Goal: Transaction & Acquisition: Purchase product/service

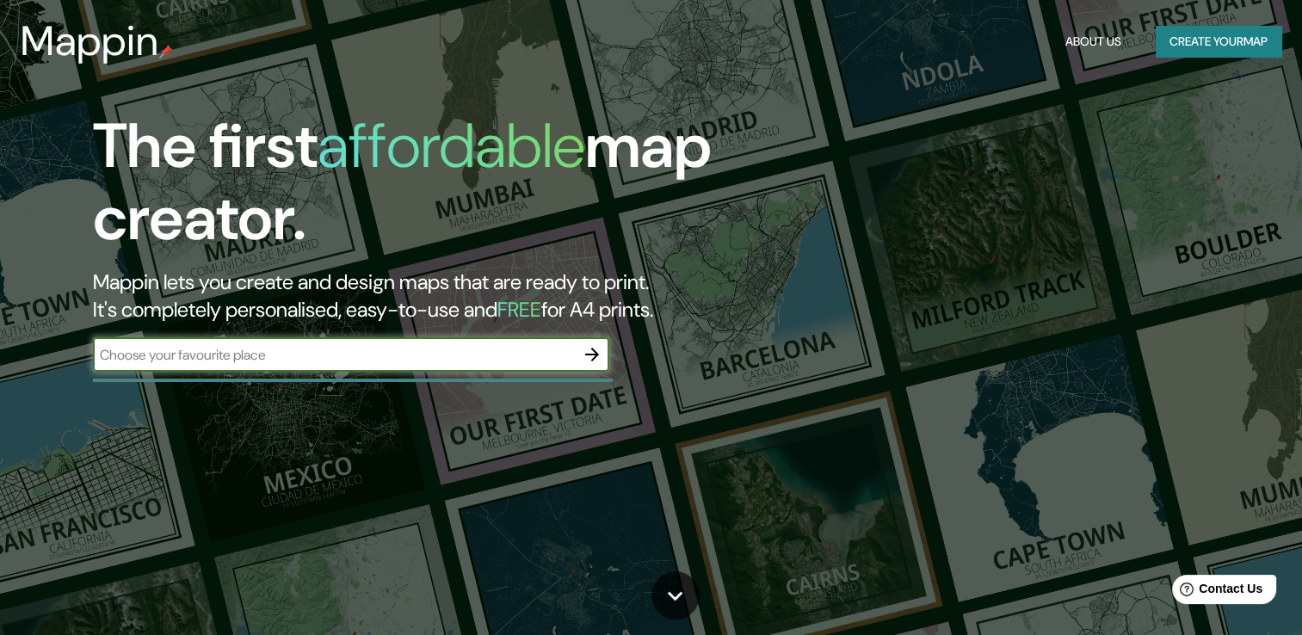
click at [338, 351] on input "text" at bounding box center [334, 355] width 482 height 20
type input "el barrio el judio hidalgo"
click at [589, 349] on icon "button" at bounding box center [592, 354] width 21 height 21
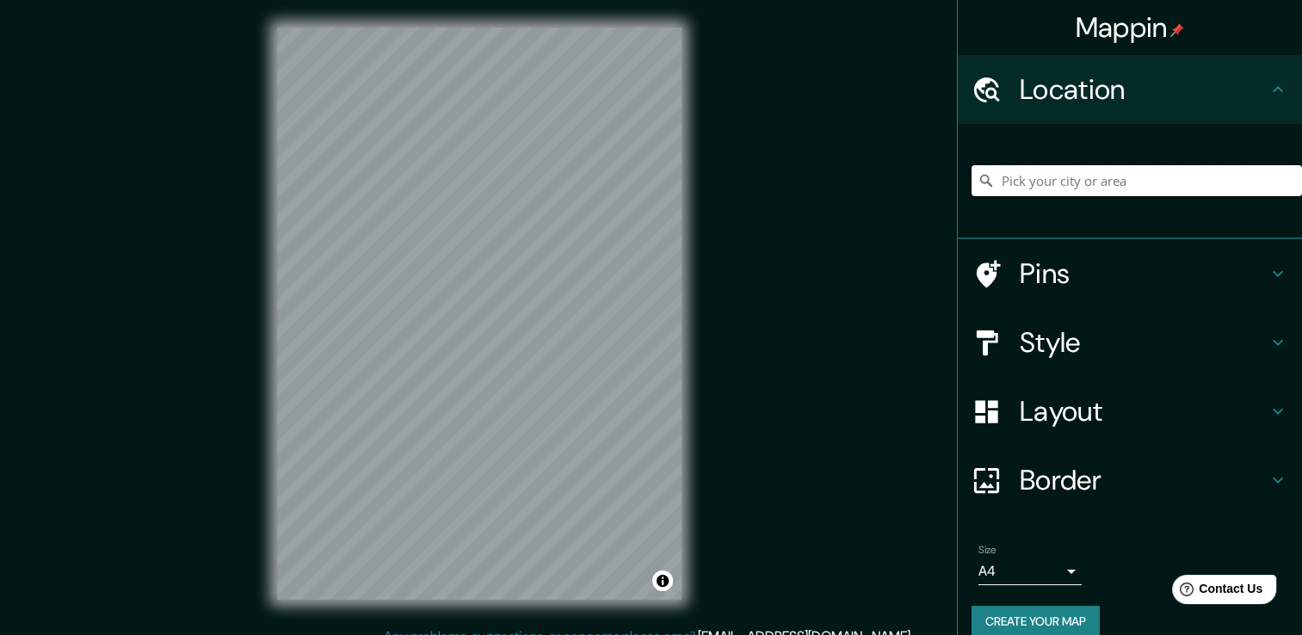
click at [1094, 183] on input "Pick your city or area" at bounding box center [1136, 180] width 330 height 31
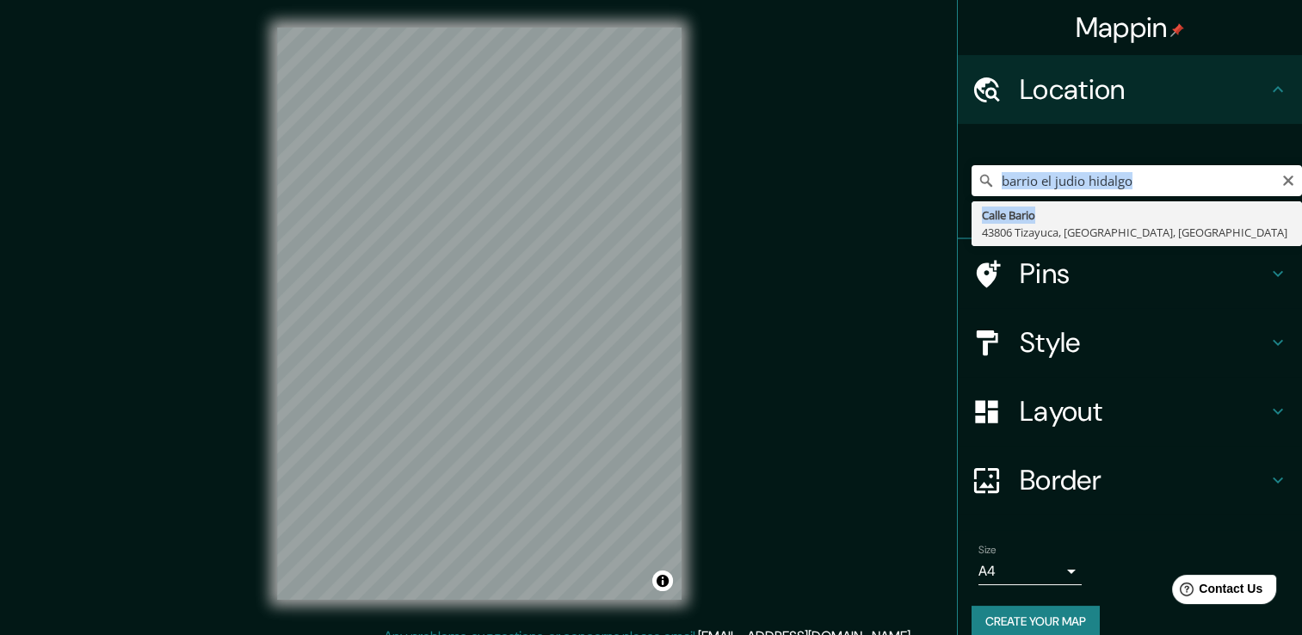
drag, startPoint x: 1035, startPoint y: 219, endPoint x: 1131, endPoint y: 174, distance: 106.2
click at [1130, 174] on div "barrio el judio hidalgo [GEOGRAPHIC_DATA], [GEOGRAPHIC_DATA], [GEOGRAPHIC_DATA]" at bounding box center [1136, 180] width 330 height 31
click at [1132, 172] on input "barrio el judio hidalgo" at bounding box center [1136, 180] width 330 height 31
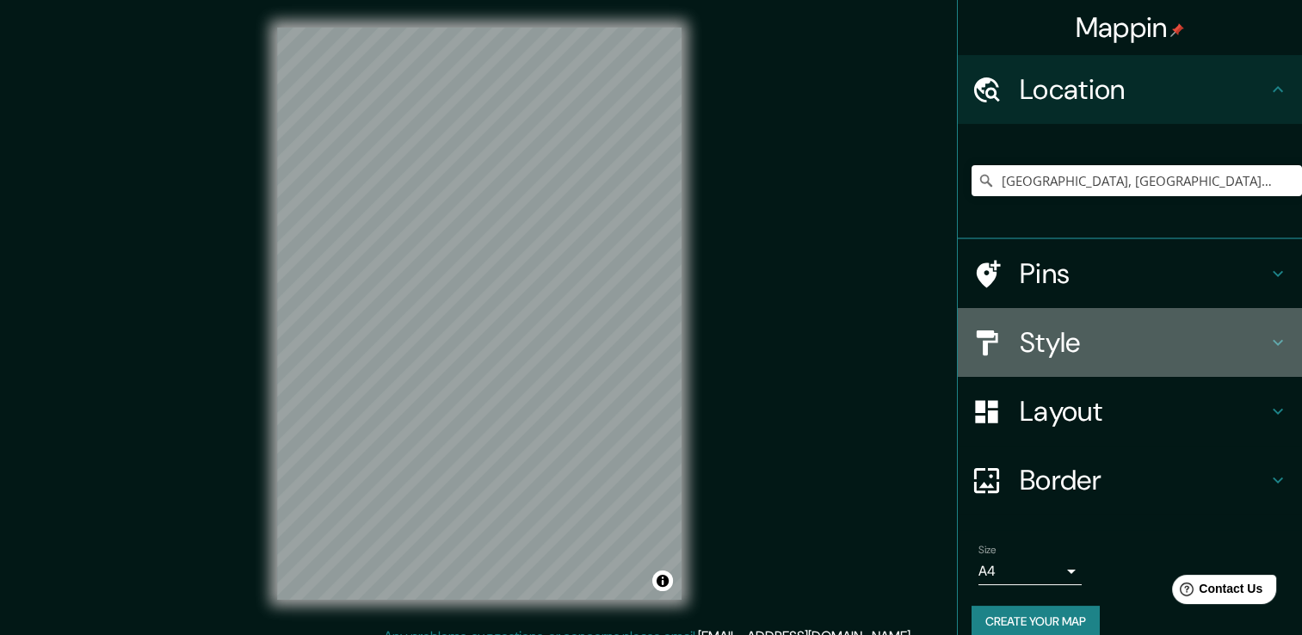
click at [1198, 339] on h4 "Style" at bounding box center [1144, 342] width 248 height 34
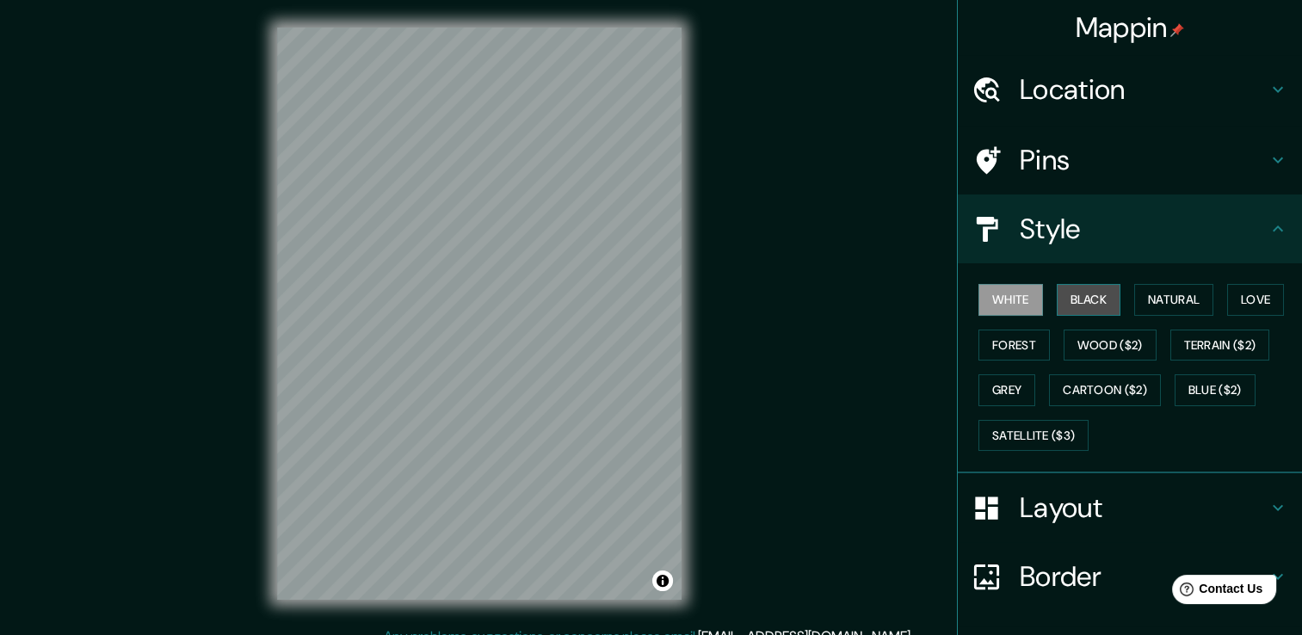
click at [1082, 287] on button "Black" at bounding box center [1089, 300] width 65 height 32
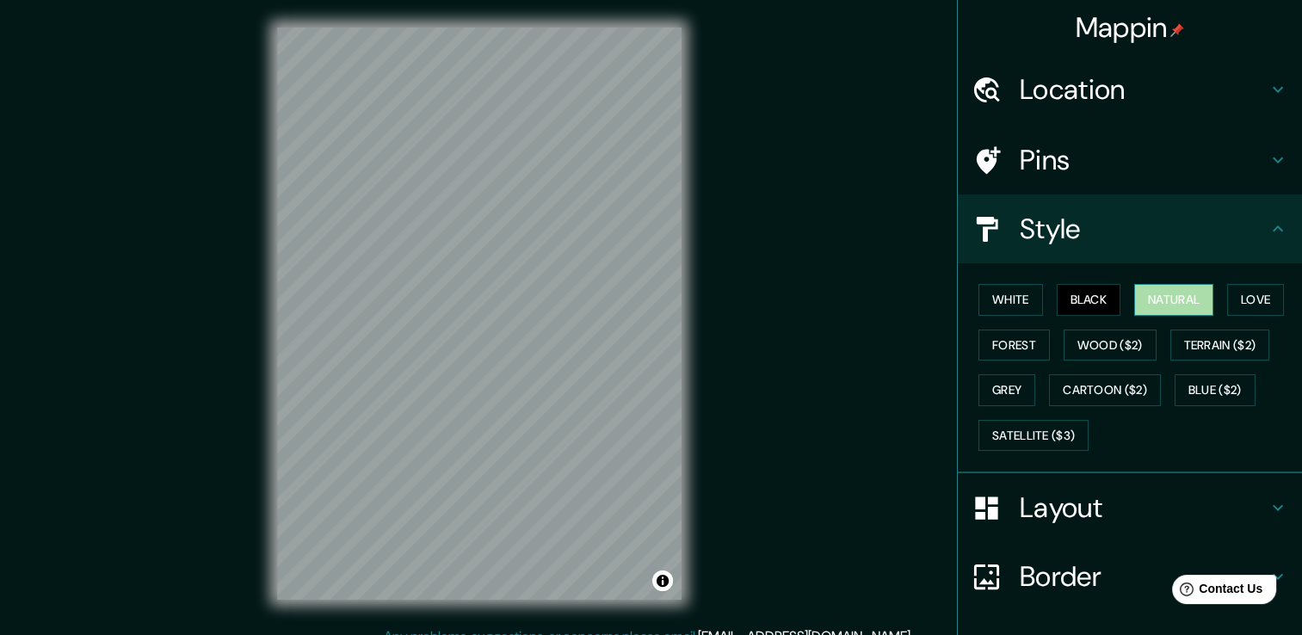
click at [1148, 298] on button "Natural" at bounding box center [1173, 300] width 79 height 32
click at [1178, 490] on h4 "Layout" at bounding box center [1144, 507] width 248 height 34
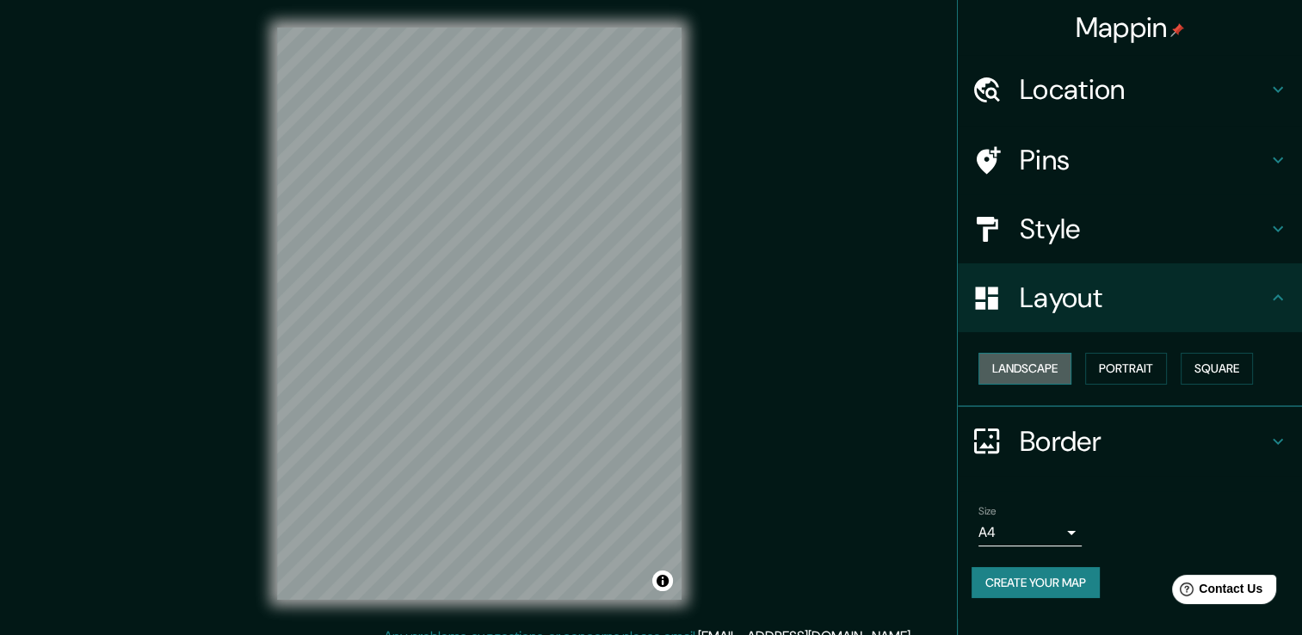
click at [1051, 367] on button "Landscape" at bounding box center [1024, 369] width 93 height 32
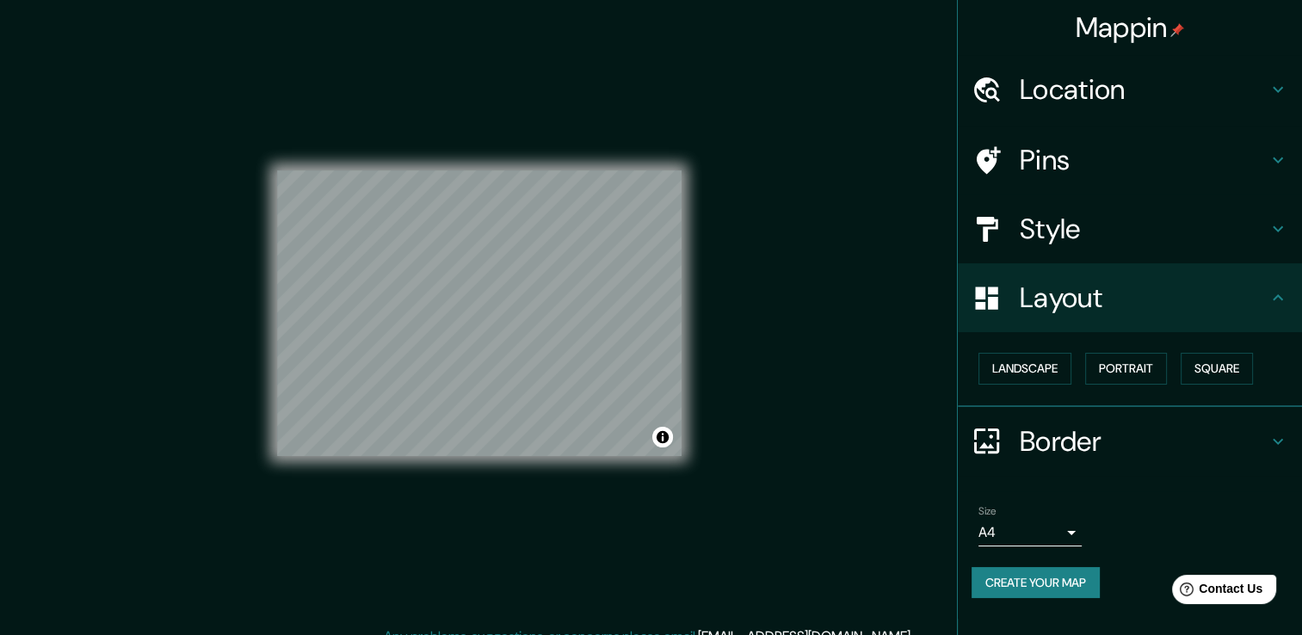
click at [1172, 103] on h4 "Location" at bounding box center [1144, 89] width 248 height 34
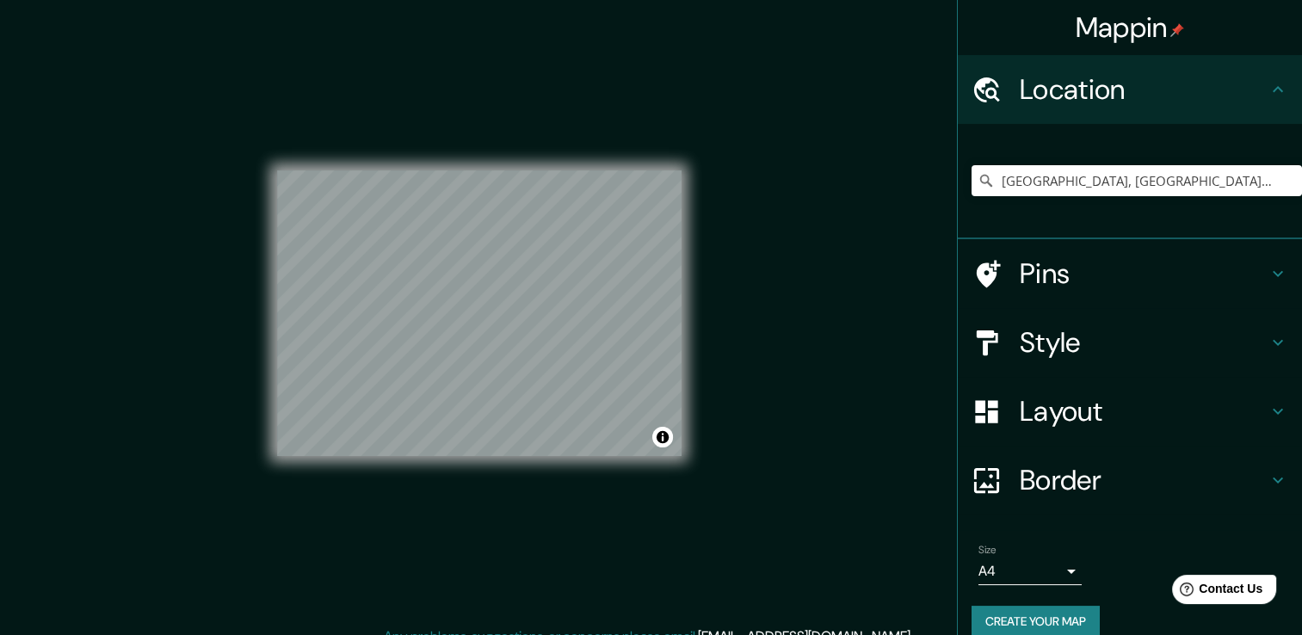
click at [410, 490] on div "© Mapbox © OpenStreetMap Improve this map" at bounding box center [479, 313] width 404 height 571
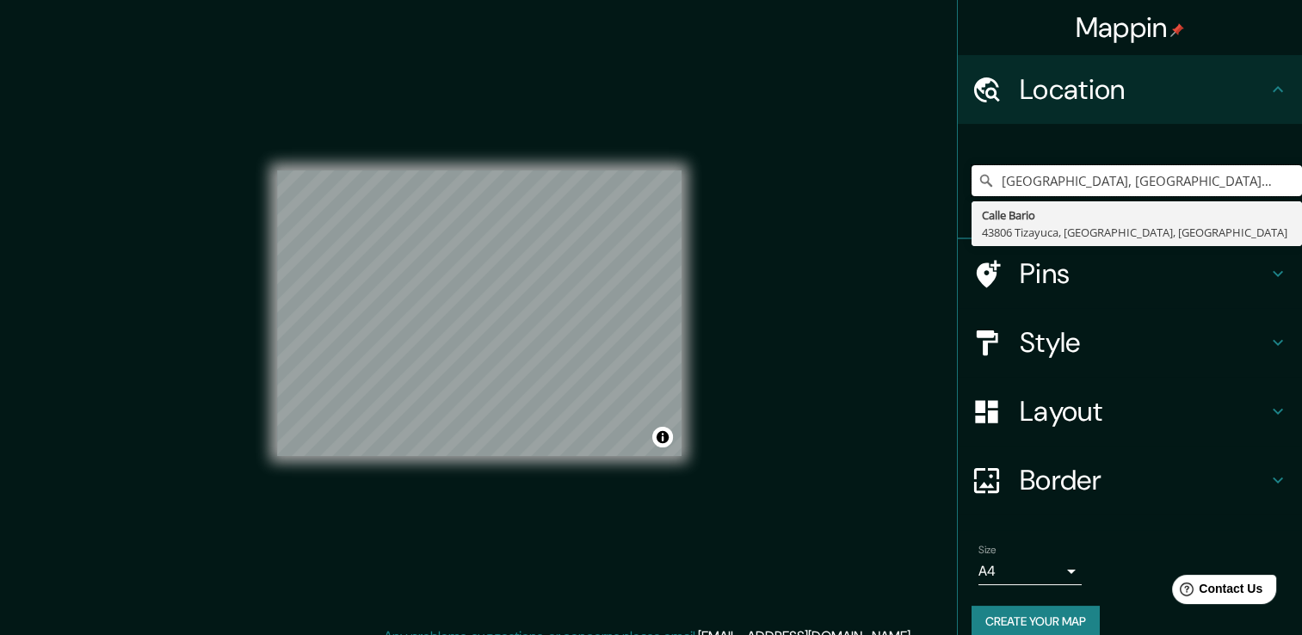
drag, startPoint x: 1255, startPoint y: 181, endPoint x: 712, endPoint y: 188, distance: 542.9
click at [712, 188] on div "Mappin Location [GEOGRAPHIC_DATA], [GEOGRAPHIC_DATA], [GEOGRAPHIC_DATA] Pins St…" at bounding box center [651, 327] width 1302 height 654
click at [1043, 182] on input "[GEOGRAPHIC_DATA], [GEOGRAPHIC_DATA], [GEOGRAPHIC_DATA]" at bounding box center [1136, 180] width 330 height 31
drag, startPoint x: 1052, startPoint y: 182, endPoint x: 1043, endPoint y: 182, distance: 9.5
click at [1051, 182] on input "[GEOGRAPHIC_DATA], [GEOGRAPHIC_DATA], [GEOGRAPHIC_DATA]" at bounding box center [1136, 180] width 330 height 31
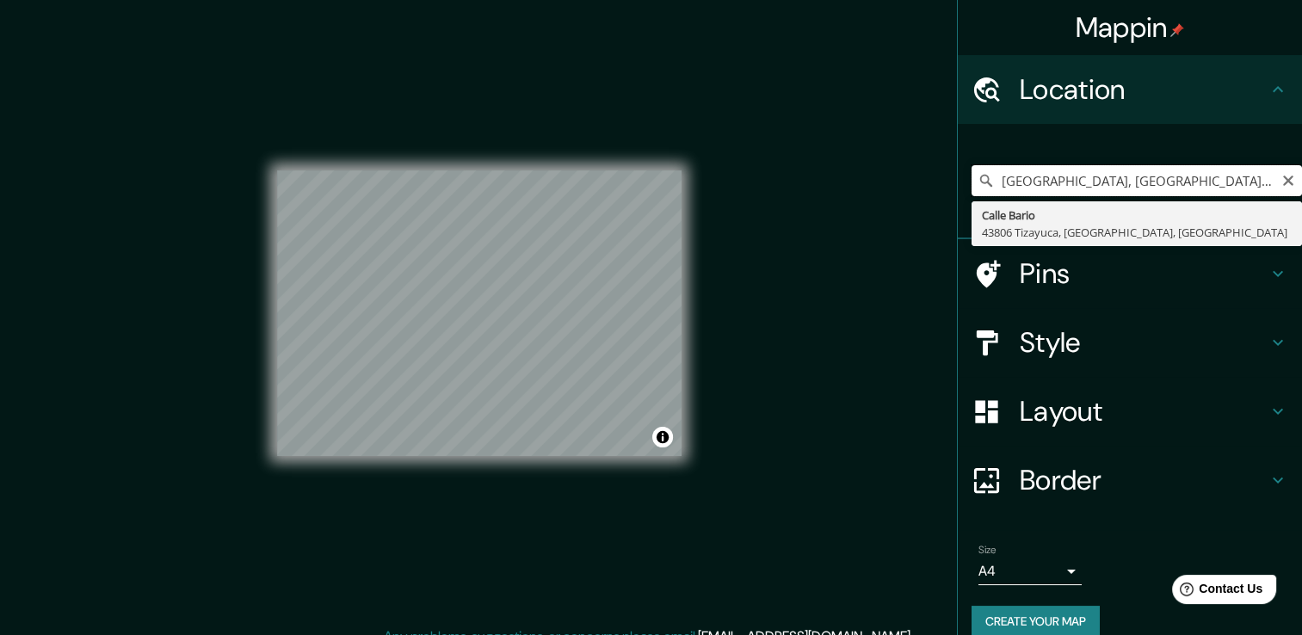
click at [1029, 181] on input "[GEOGRAPHIC_DATA], [GEOGRAPHIC_DATA], [GEOGRAPHIC_DATA]" at bounding box center [1136, 180] width 330 height 31
drag, startPoint x: 1149, startPoint y: 178, endPoint x: 691, endPoint y: 165, distance: 458.8
click at [691, 165] on div "Mappin Location [GEOGRAPHIC_DATA], [GEOGRAPHIC_DATA], [GEOGRAPHIC_DATA] Pins St…" at bounding box center [651, 327] width 1302 height 654
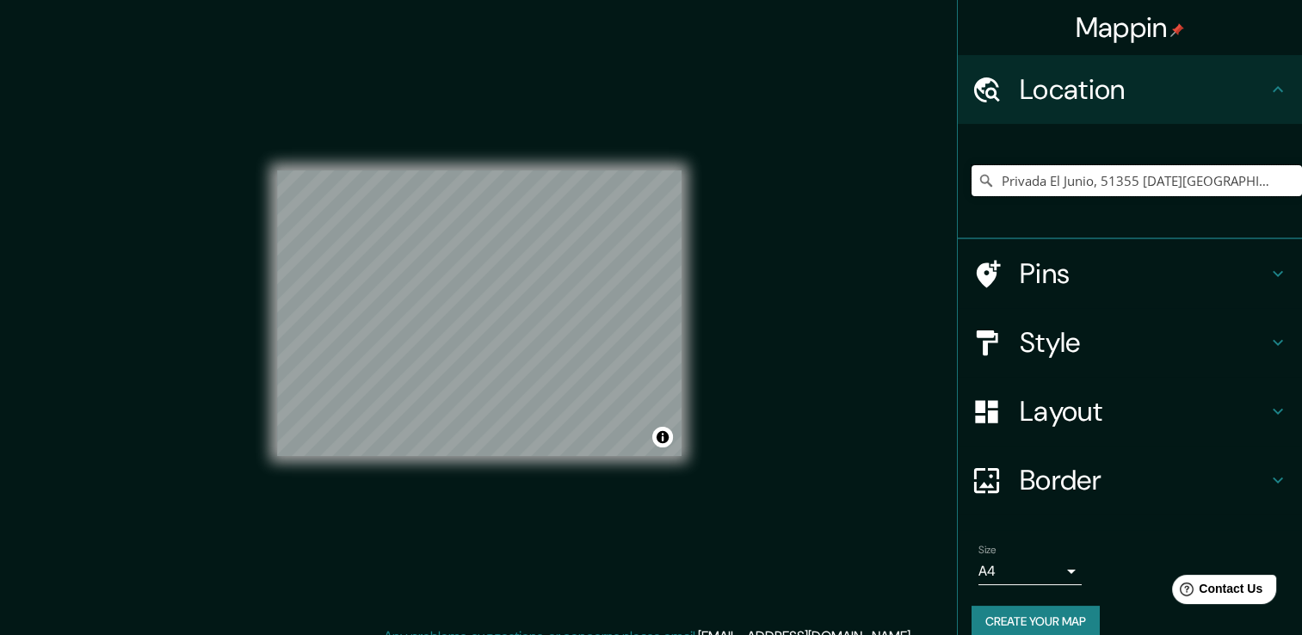
click at [604, 243] on div "Mappin Location [GEOGRAPHIC_DATA] [GEOGRAPHIC_DATA], 51355 [DATE][GEOGRAPHIC_DA…" at bounding box center [651, 327] width 1302 height 654
type input "ec, [GEOGRAPHIC_DATA], [GEOGRAPHIC_DATA]"
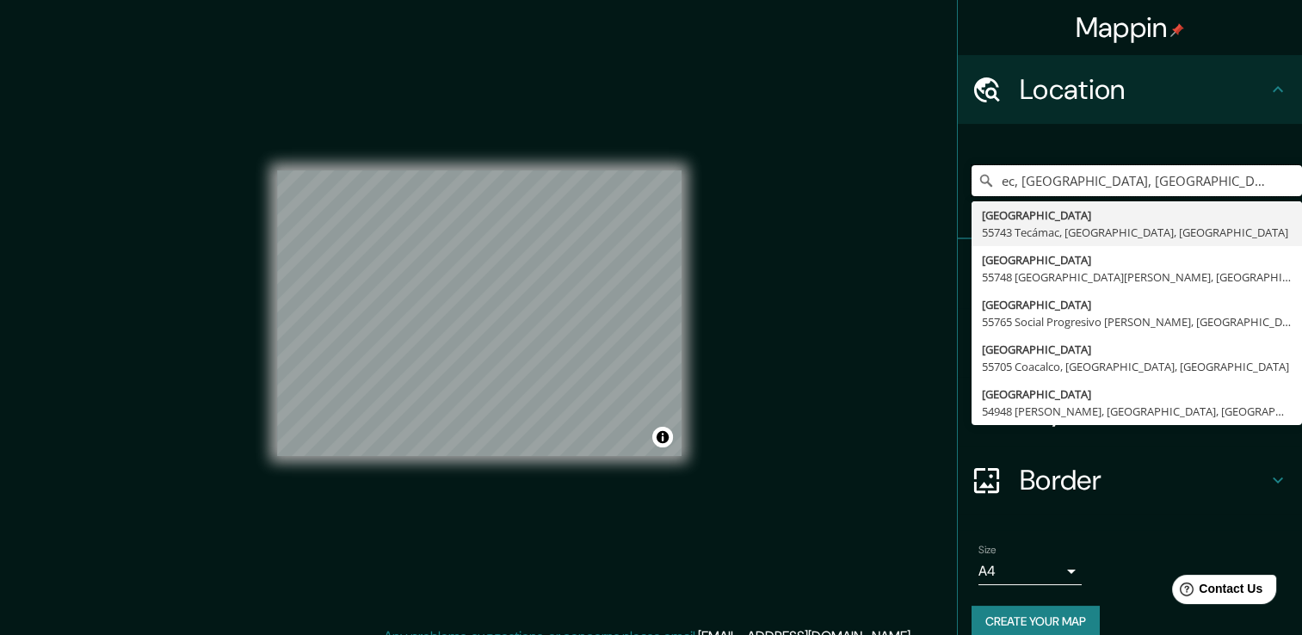
click at [634, 284] on div "Mappin Location ec, [GEOGRAPHIC_DATA], [GEOGRAPHIC_DATA] [GEOGRAPHIC_DATA][PERS…" at bounding box center [651, 327] width 1302 height 654
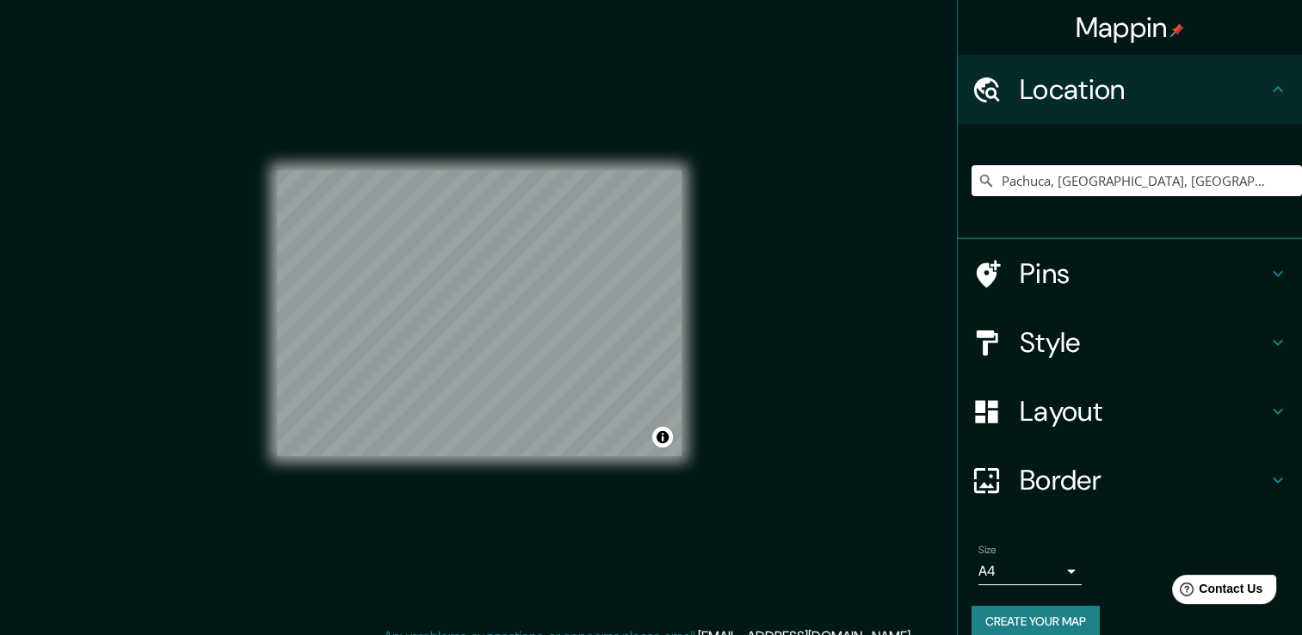
type input "Pachuca, [GEOGRAPHIC_DATA], [GEOGRAPHIC_DATA]"
click at [1075, 473] on h4 "Border" at bounding box center [1144, 480] width 248 height 34
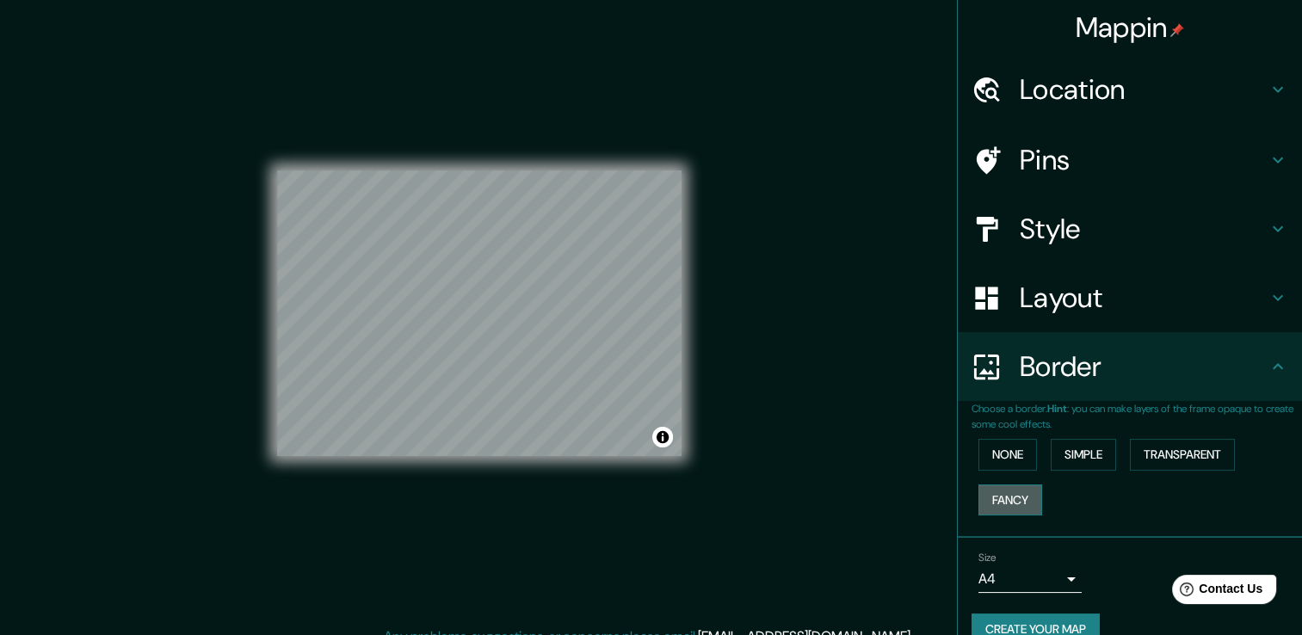
click at [978, 494] on button "Fancy" at bounding box center [1010, 500] width 64 height 32
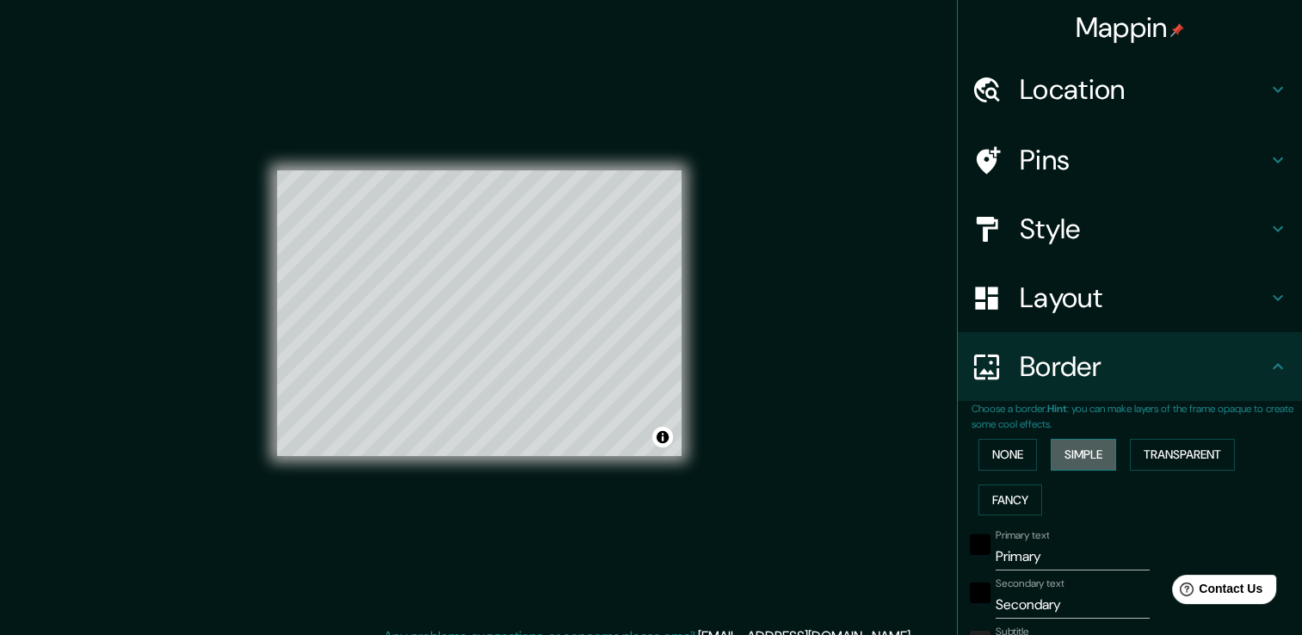
click at [1063, 456] on button "Simple" at bounding box center [1083, 455] width 65 height 32
click at [1187, 456] on button "Transparent" at bounding box center [1182, 455] width 105 height 32
click at [995, 451] on button "None" at bounding box center [1007, 455] width 59 height 32
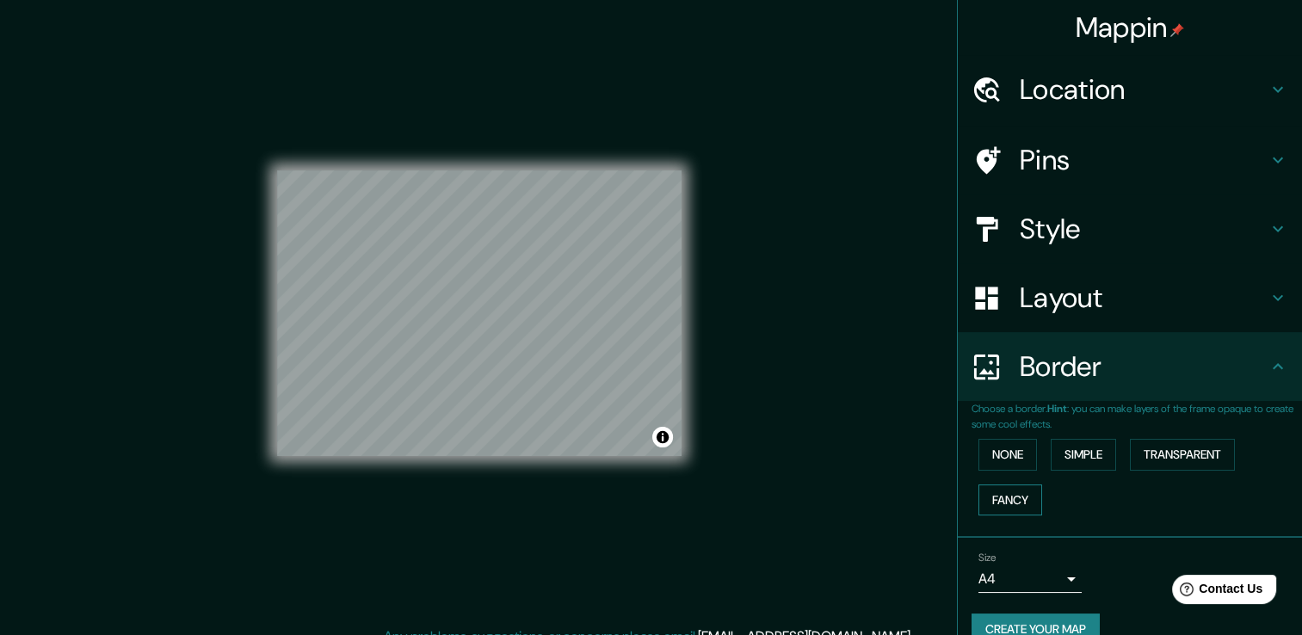
click at [991, 499] on button "Fancy" at bounding box center [1010, 500] width 64 height 32
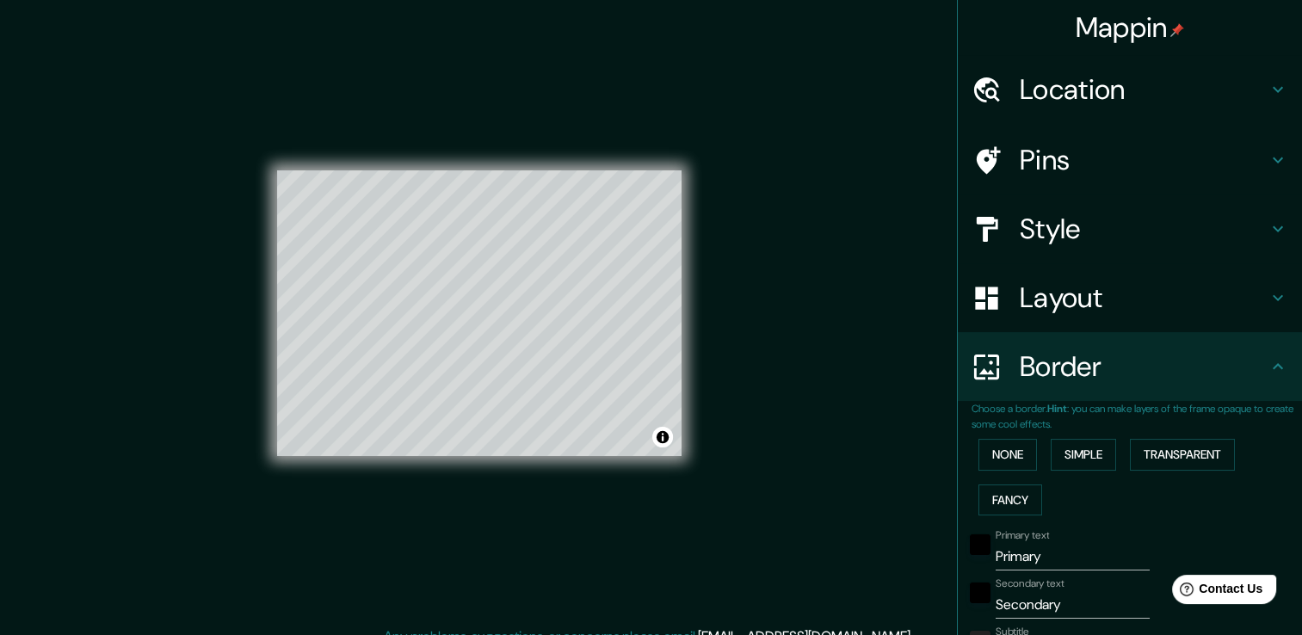
click at [1124, 305] on h4 "Layout" at bounding box center [1144, 297] width 248 height 34
type input "38"
type input "19"
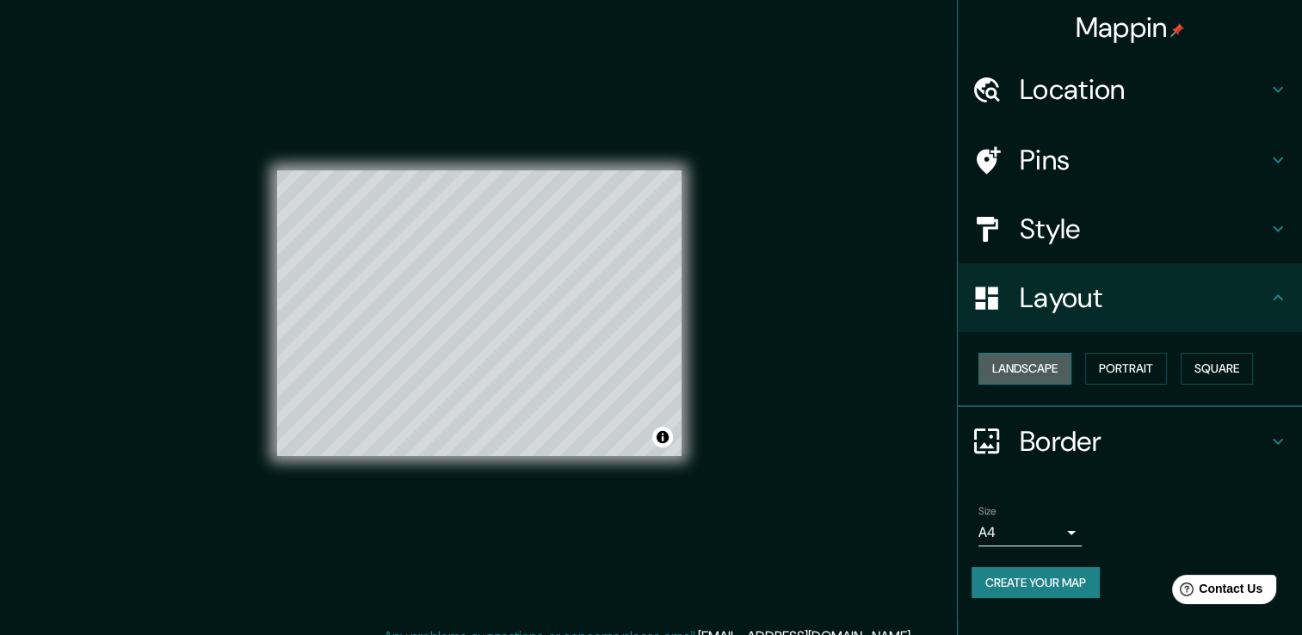
click at [1063, 367] on button "Landscape" at bounding box center [1024, 369] width 93 height 32
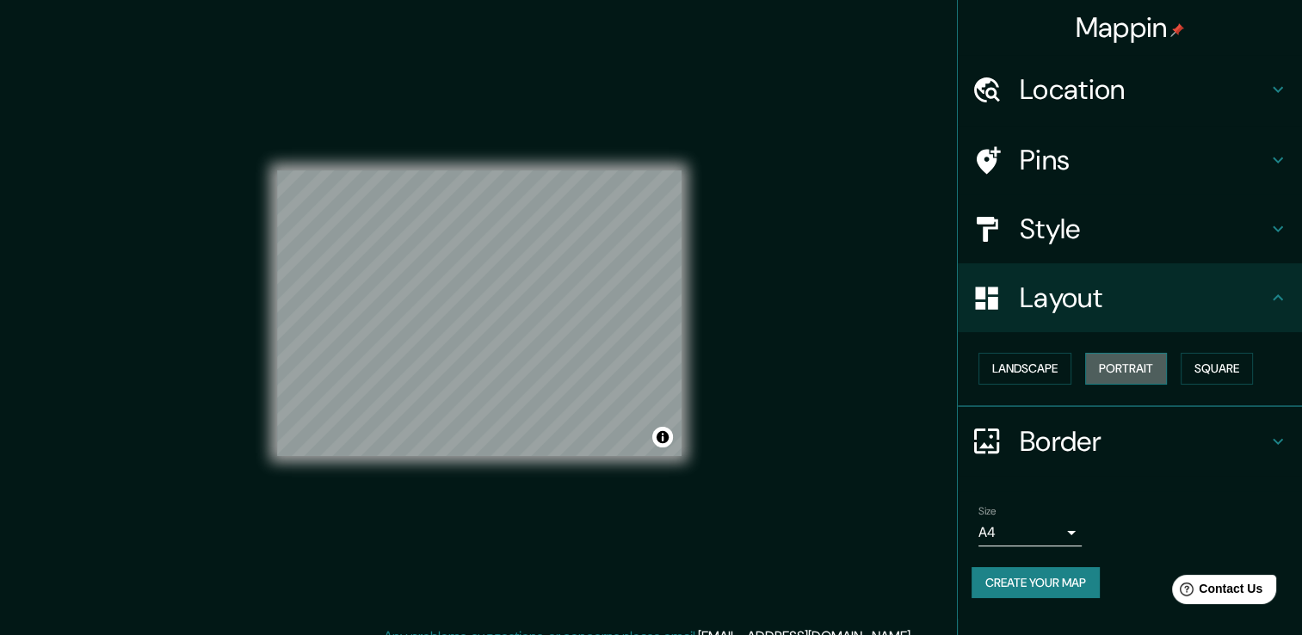
click at [1116, 369] on button "Portrait" at bounding box center [1126, 369] width 82 height 32
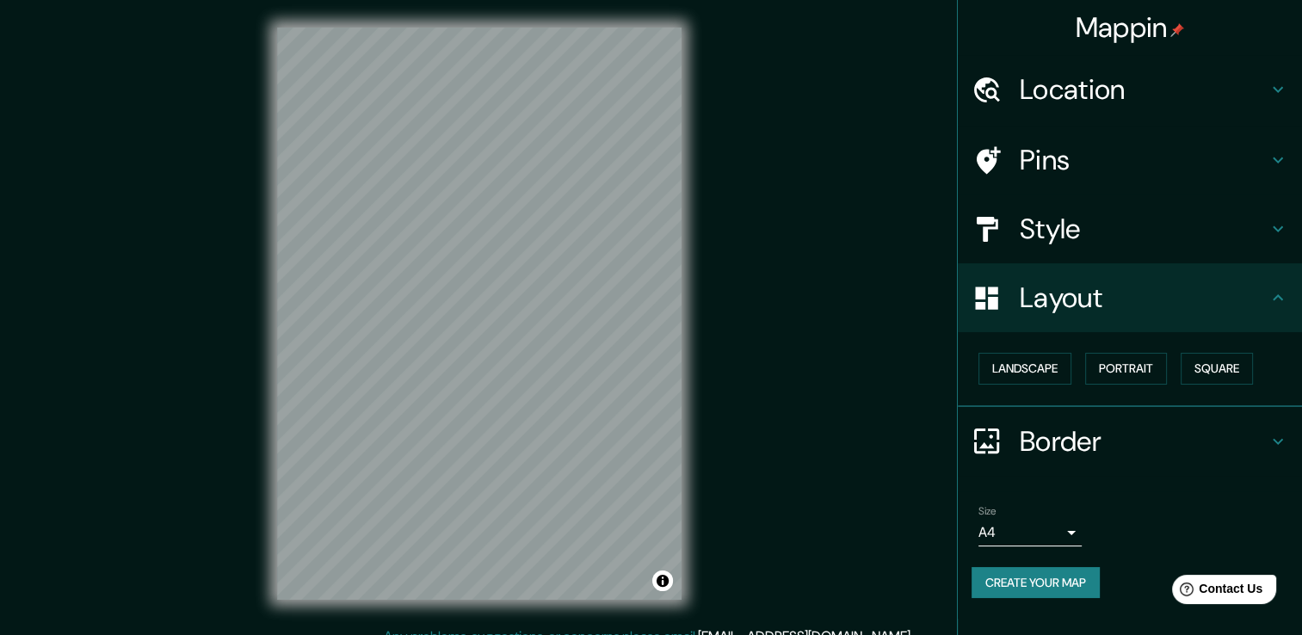
click at [1167, 219] on h4 "Style" at bounding box center [1144, 229] width 248 height 34
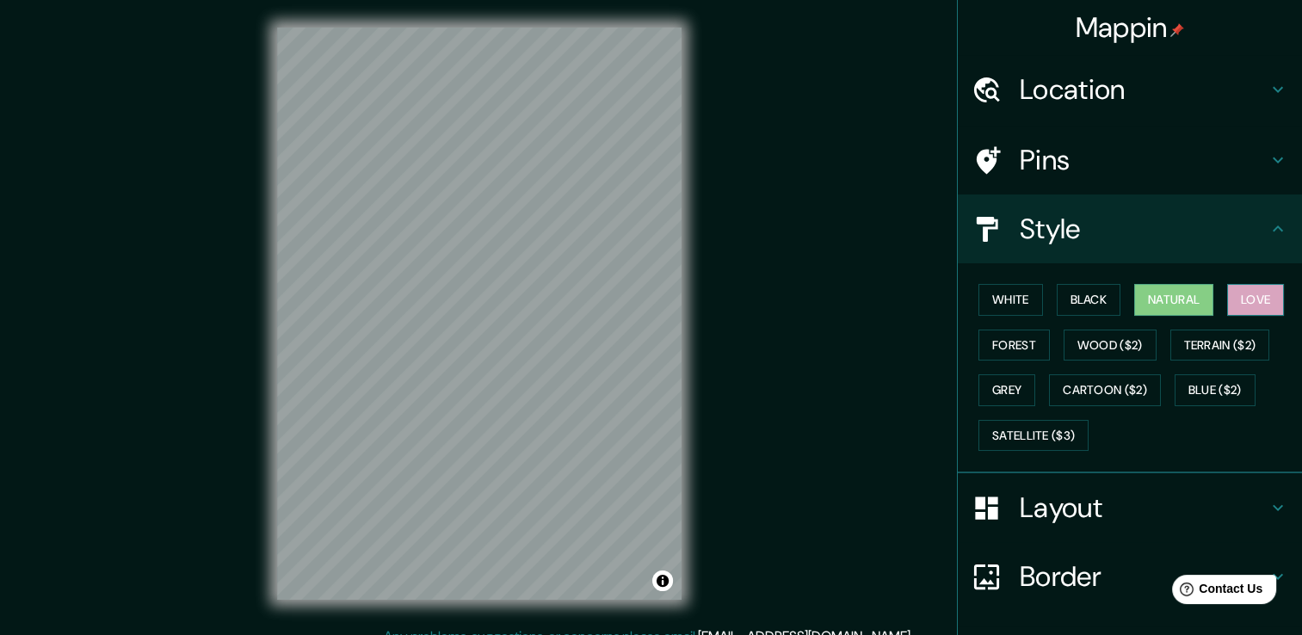
click at [1245, 287] on button "Love" at bounding box center [1255, 300] width 57 height 32
click at [992, 290] on button "White" at bounding box center [1010, 300] width 65 height 32
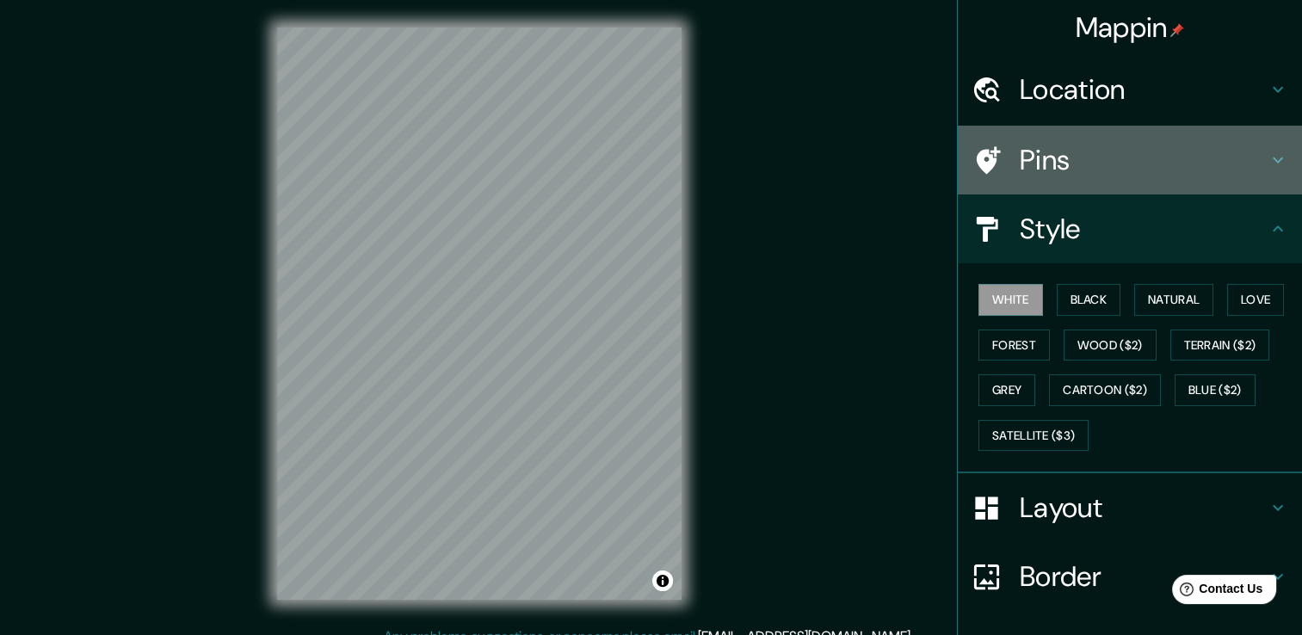
click at [1054, 163] on h4 "Pins" at bounding box center [1144, 160] width 248 height 34
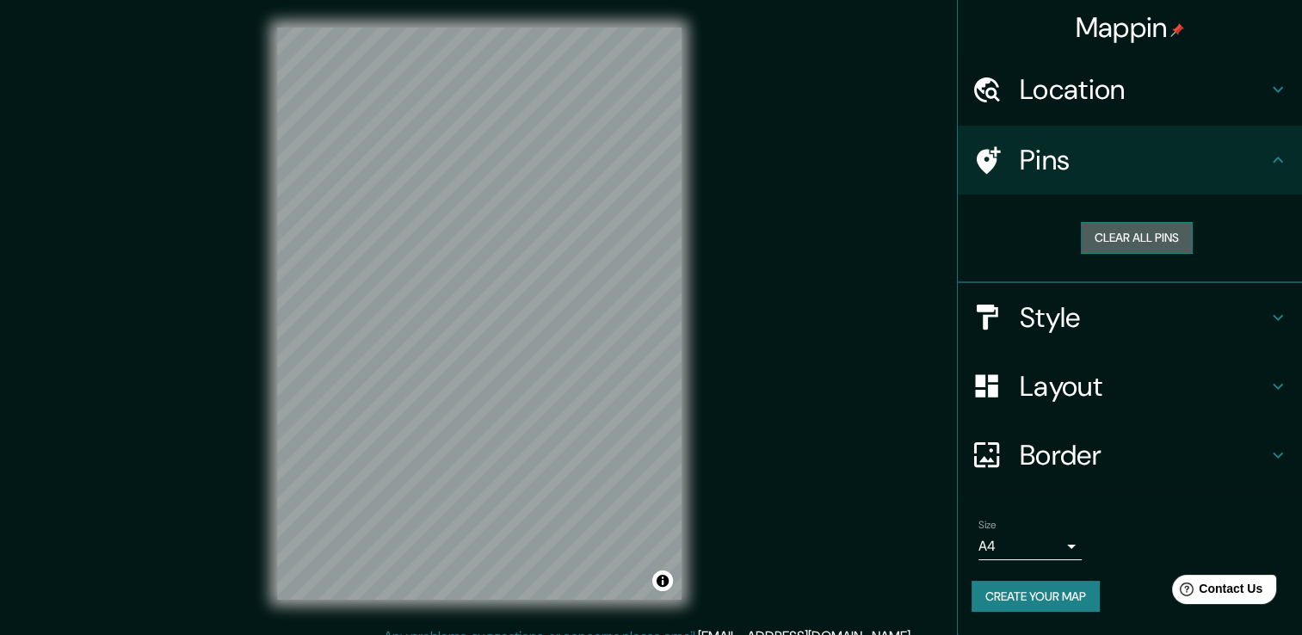
click at [1148, 244] on button "Clear all pins" at bounding box center [1137, 238] width 112 height 32
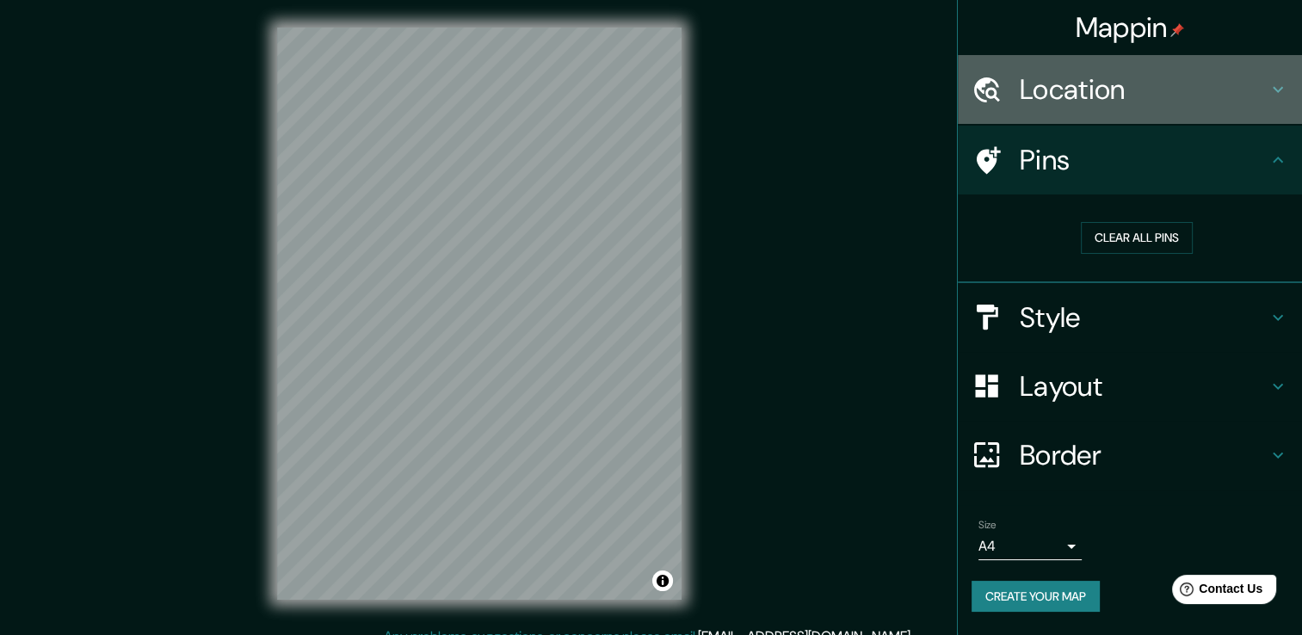
click at [1121, 93] on h4 "Location" at bounding box center [1144, 89] width 248 height 34
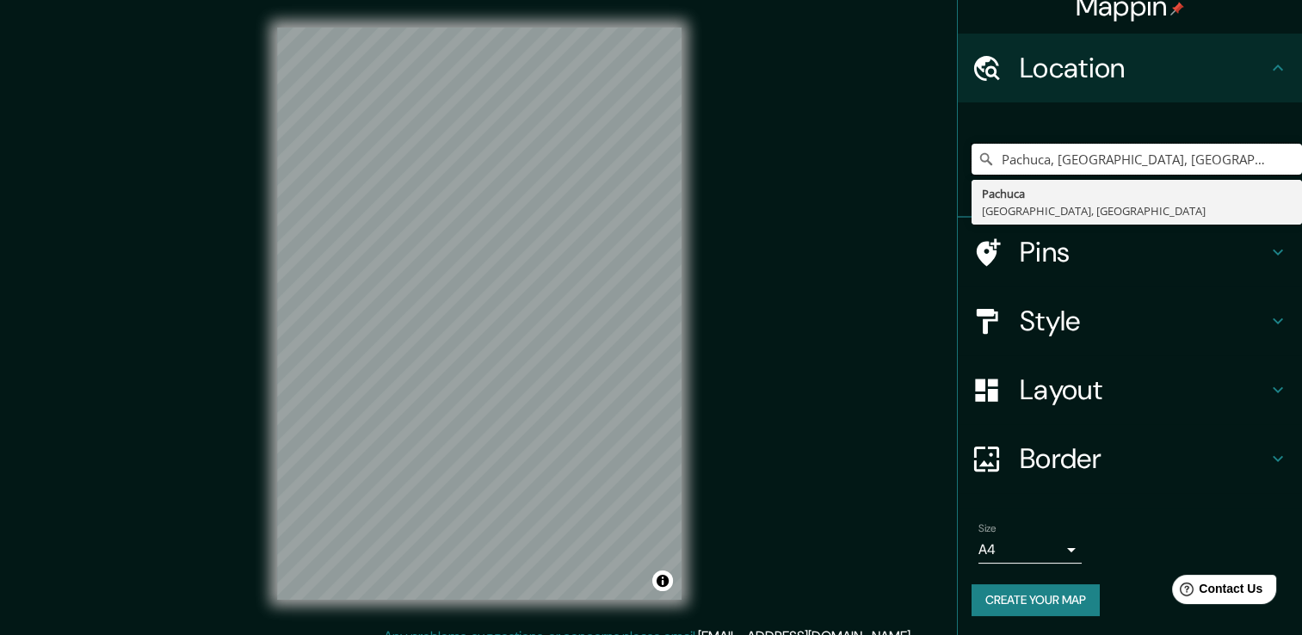
click at [492, 132] on div "Mappin Location [GEOGRAPHIC_DATA], [GEOGRAPHIC_DATA], [GEOGRAPHIC_DATA] [GEOGRA…" at bounding box center [651, 327] width 1302 height 654
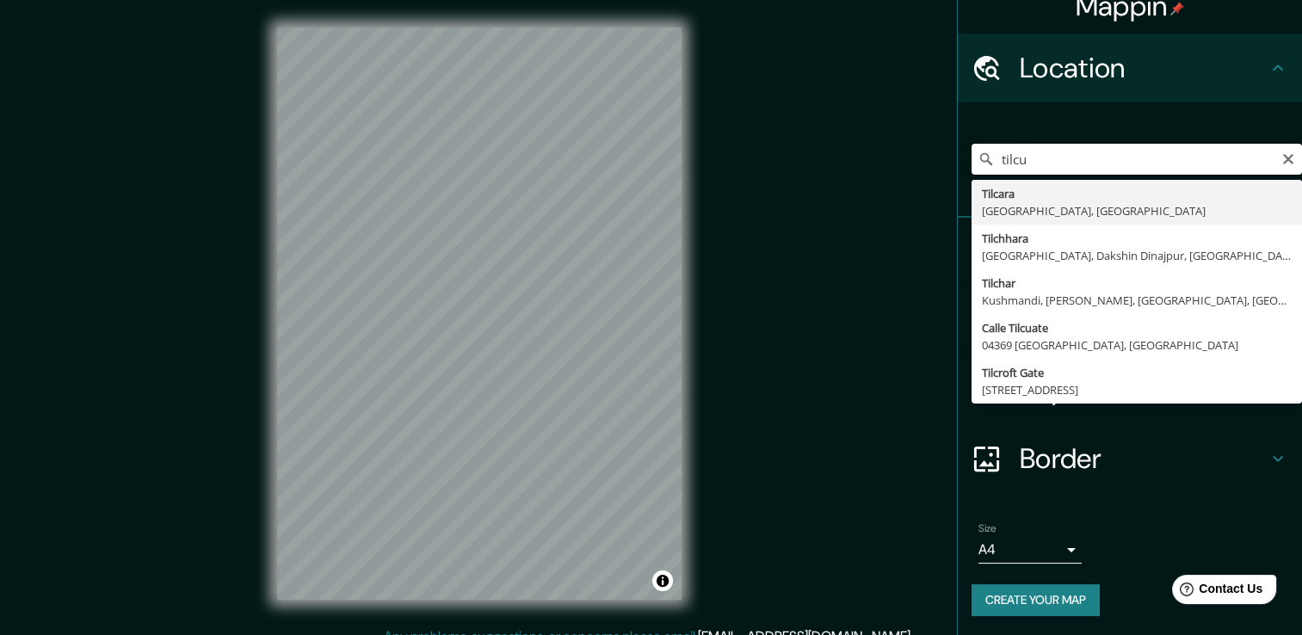
type input "tilcut"
